Goal: Find specific page/section: Find specific page/section

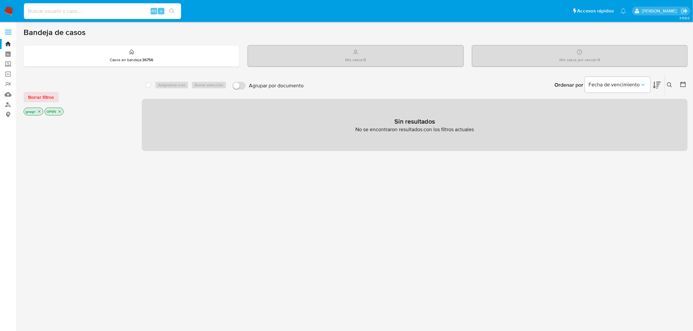
click at [51, 7] on input at bounding box center [102, 11] width 157 height 9
paste input "2407117415"
type input "2407117415"
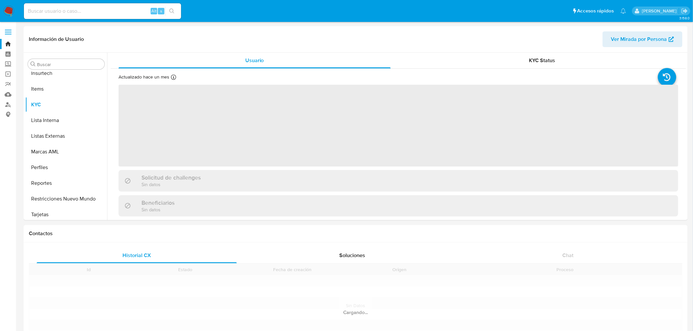
scroll to position [292, 0]
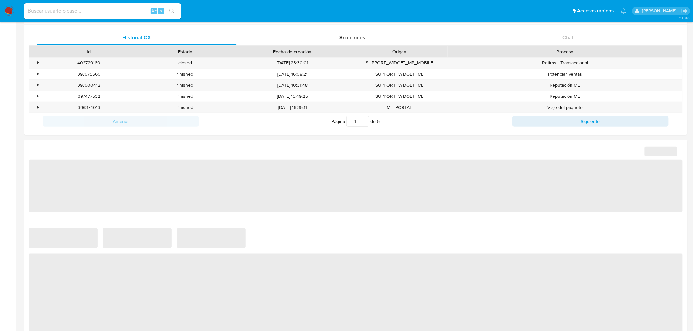
select select "10"
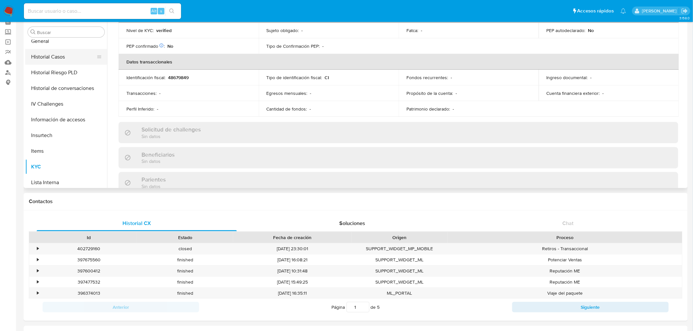
scroll to position [183, 0]
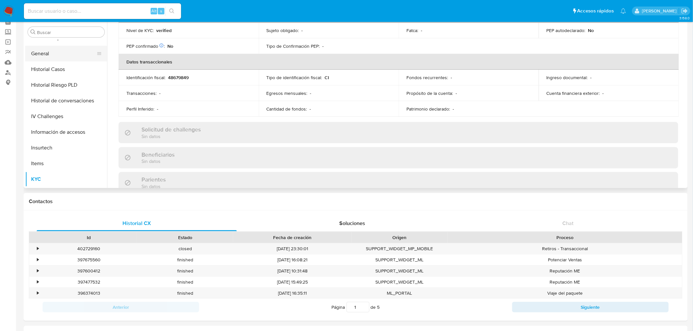
click at [51, 56] on button "General" at bounding box center [63, 54] width 77 height 16
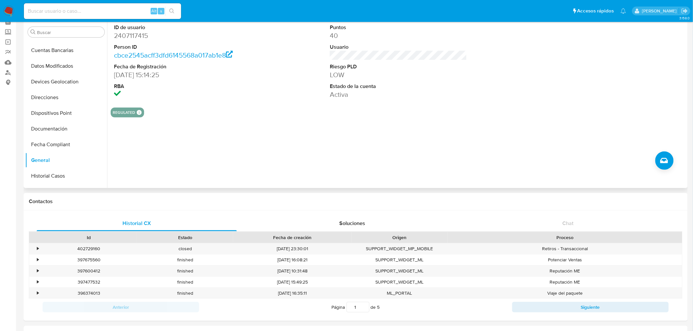
scroll to position [74, 0]
click at [78, 12] on input at bounding box center [102, 11] width 157 height 9
paste input "1125366394"
type input "1125366394"
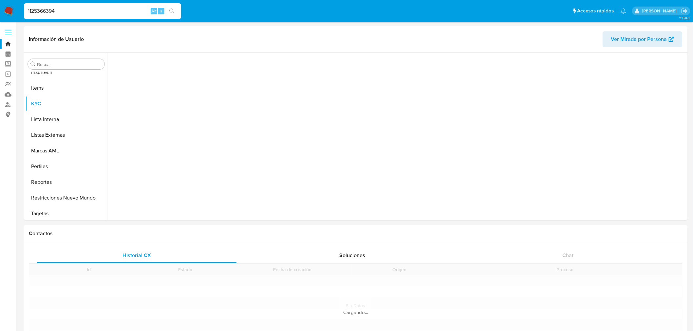
scroll to position [292, 0]
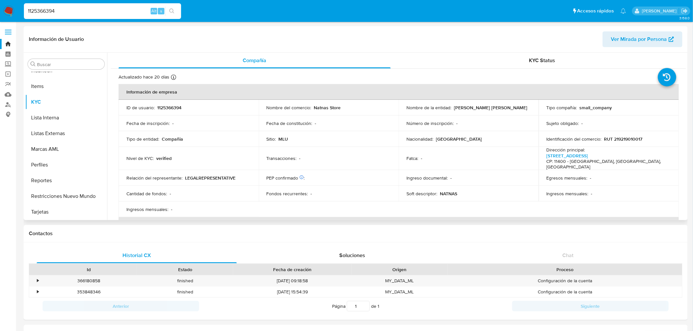
select select "10"
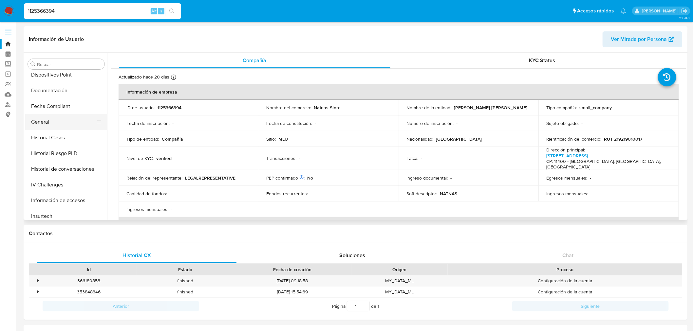
click at [49, 117] on button "General" at bounding box center [63, 122] width 77 height 16
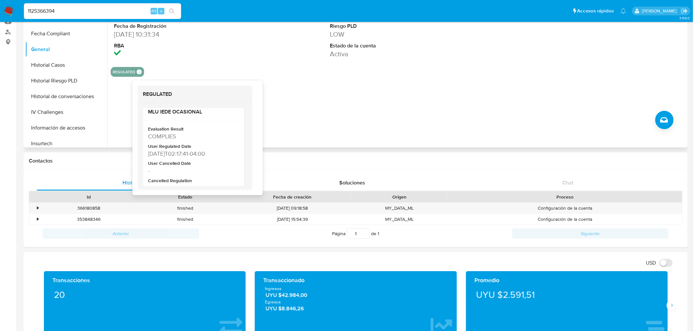
scroll to position [105, 0]
